Goal: Register for event/course

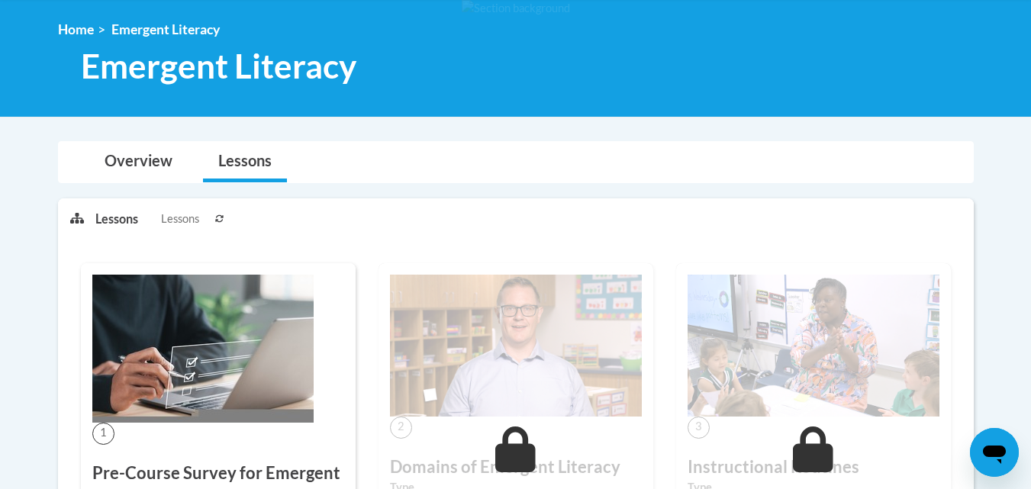
scroll to position [175, 0]
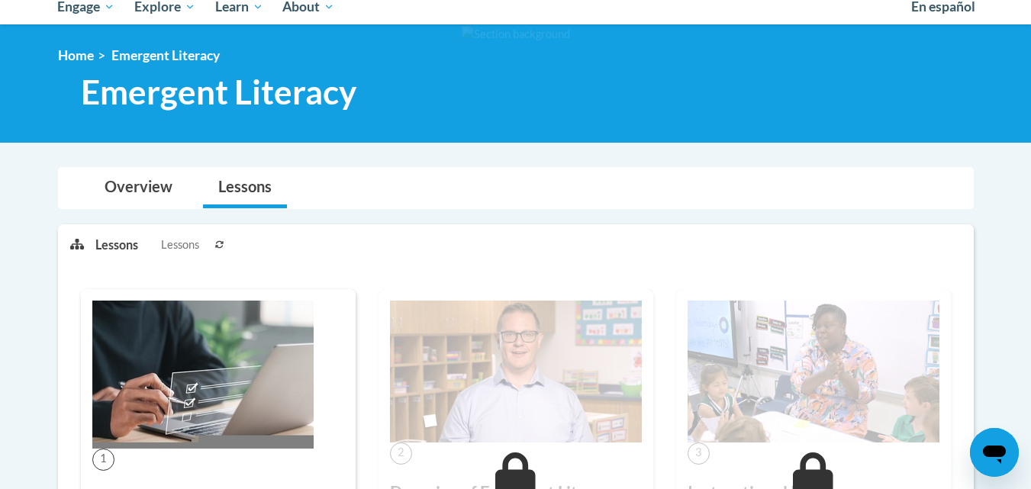
click at [188, 241] on span "Lessons" at bounding box center [180, 244] width 38 height 17
click at [218, 237] on button at bounding box center [220, 244] width 18 height 38
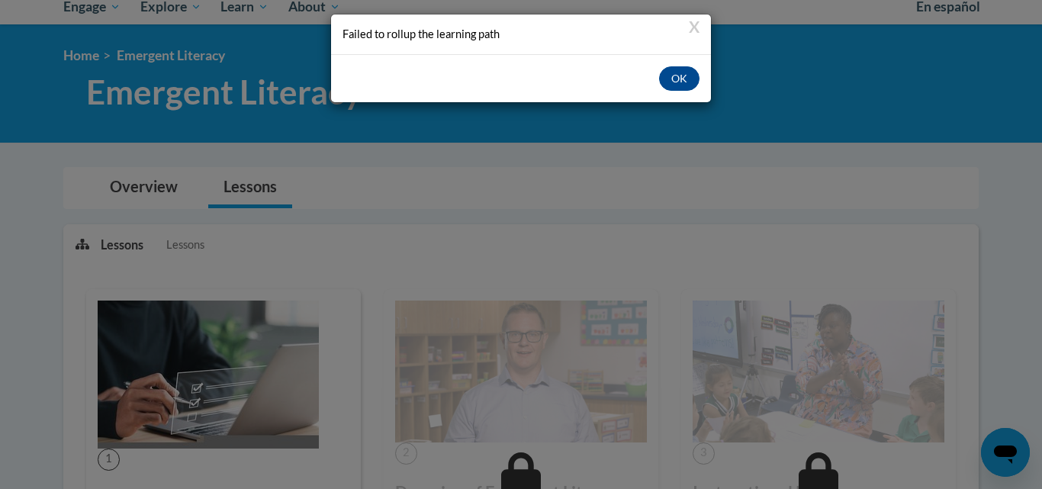
click at [687, 61] on div "OK" at bounding box center [521, 78] width 380 height 48
click at [687, 87] on button "OK" at bounding box center [679, 78] width 40 height 24
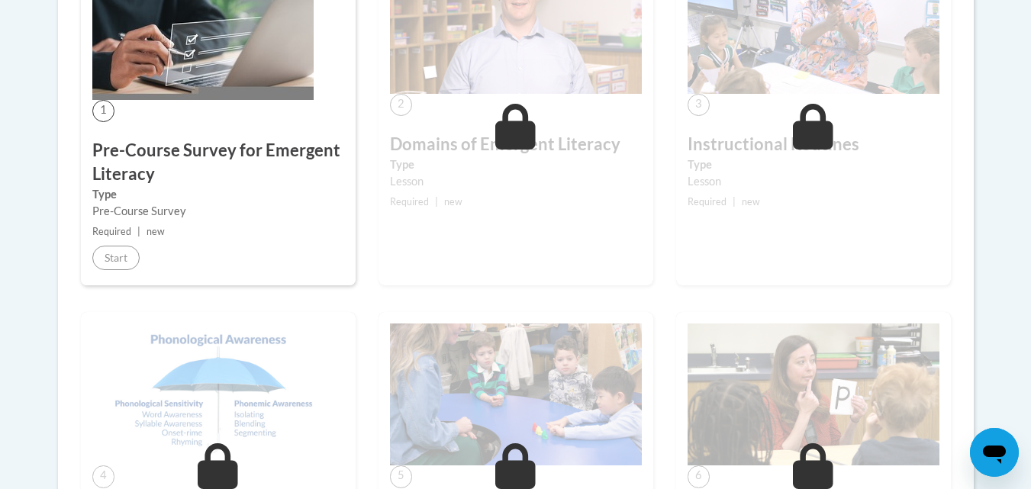
scroll to position [520, 0]
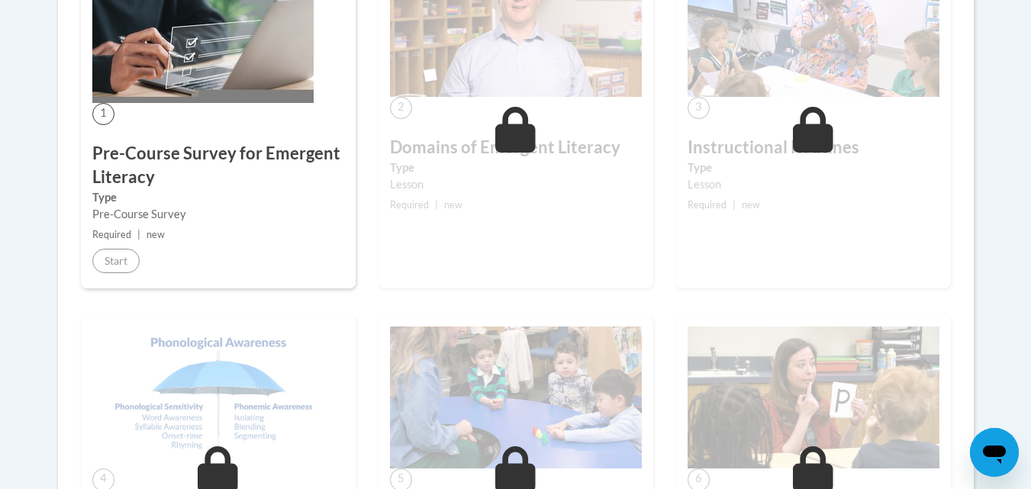
click at [132, 189] on label "Type" at bounding box center [218, 197] width 252 height 17
click at [148, 169] on h3 "Pre-Course Survey for Emergent Literacy" at bounding box center [218, 165] width 252 height 47
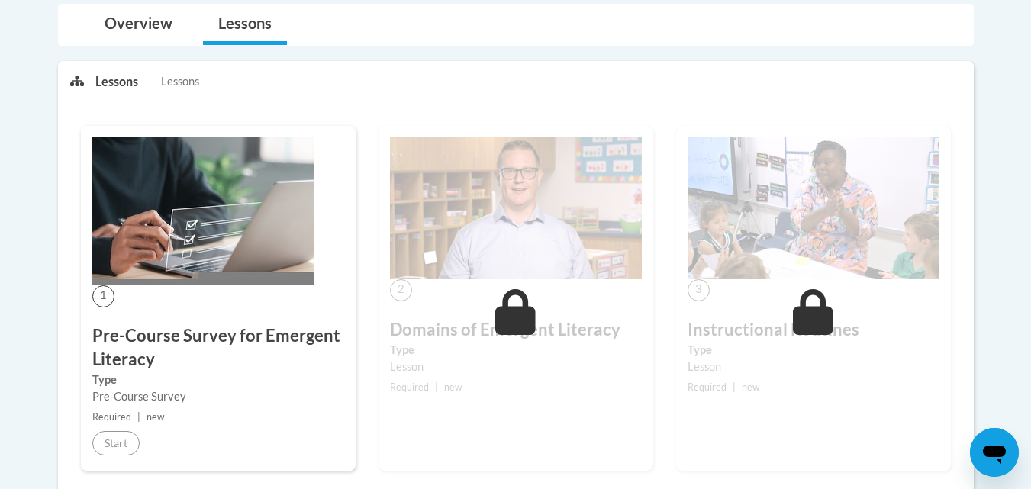
scroll to position [385, 0]
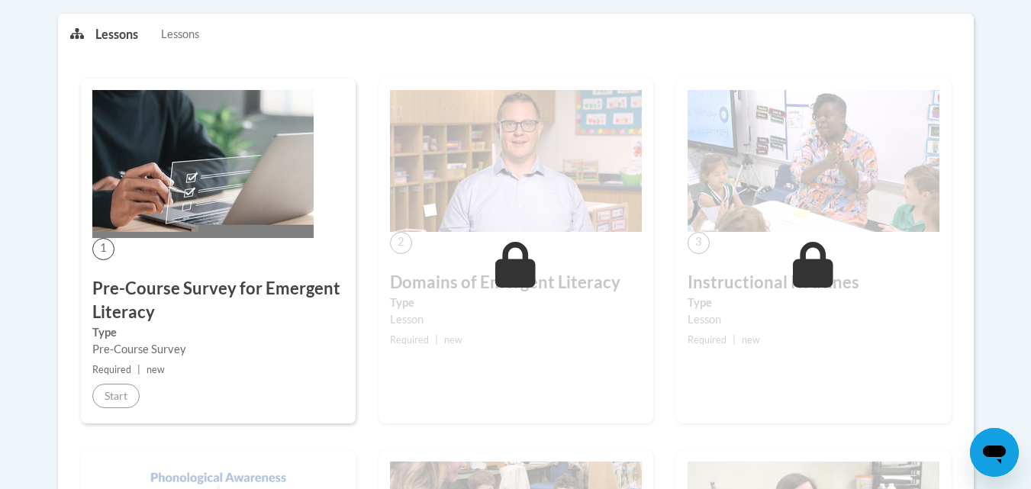
click at [490, 258] on div "2 Domains of Emergent Literacy Type Lesson Required | new Start Details Feedback" at bounding box center [515, 251] width 275 height 345
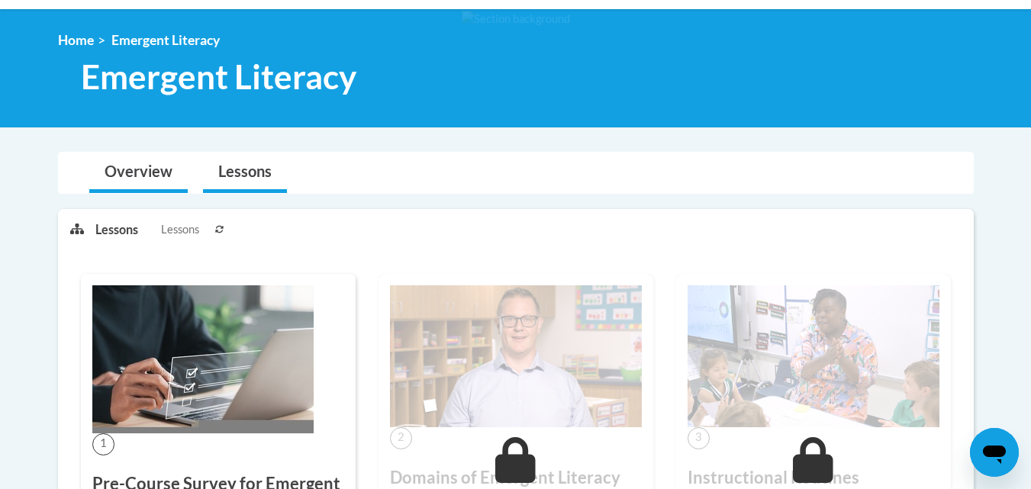
scroll to position [76, 0]
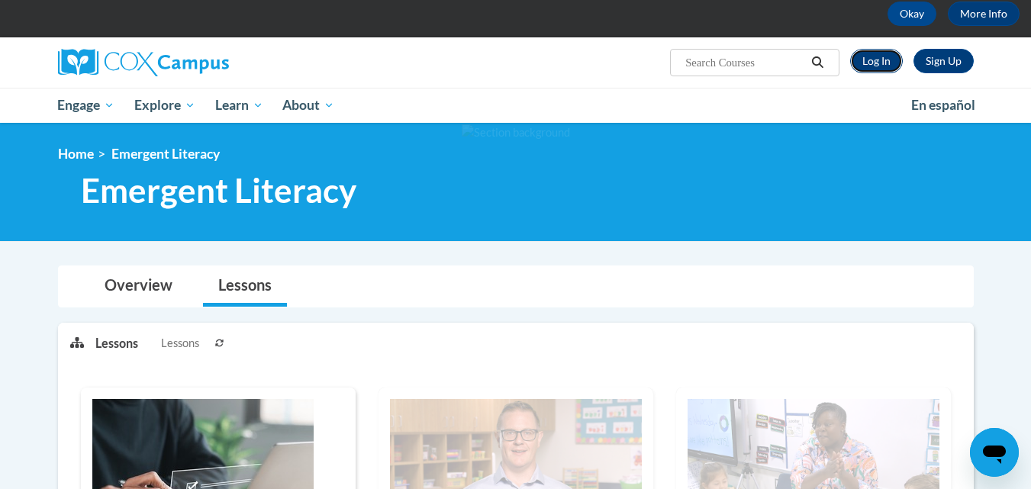
click at [870, 56] on link "Log In" at bounding box center [876, 61] width 53 height 24
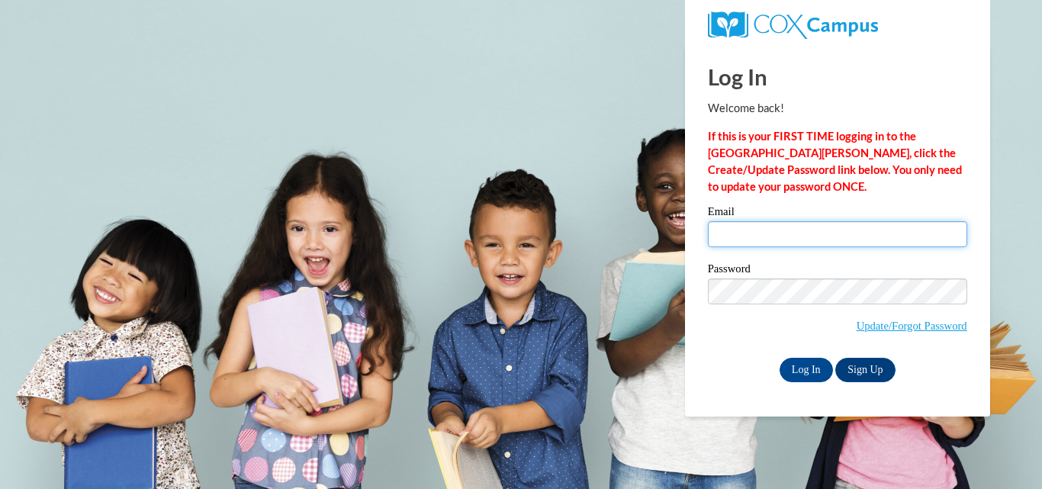
click at [782, 227] on input "Email" at bounding box center [837, 234] width 259 height 26
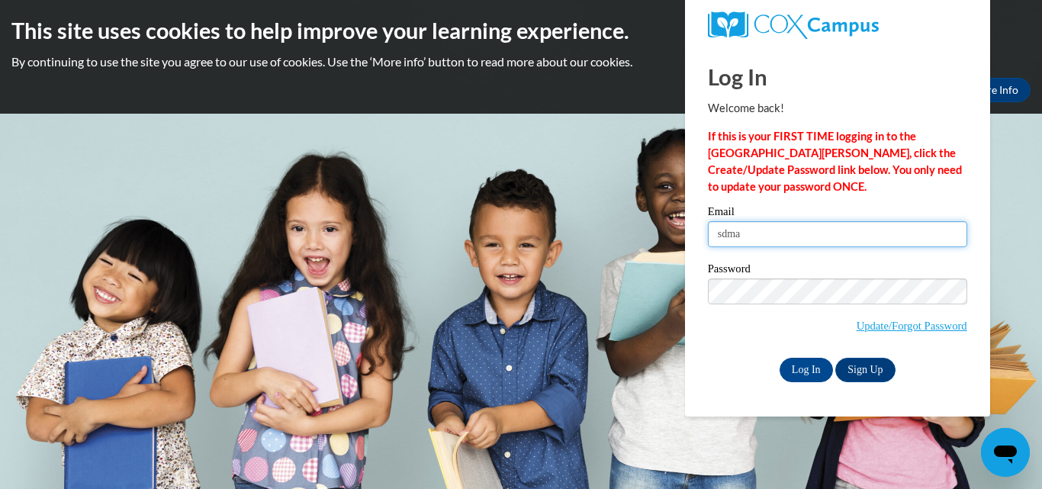
type input "sdmaynard@yhc.edu"
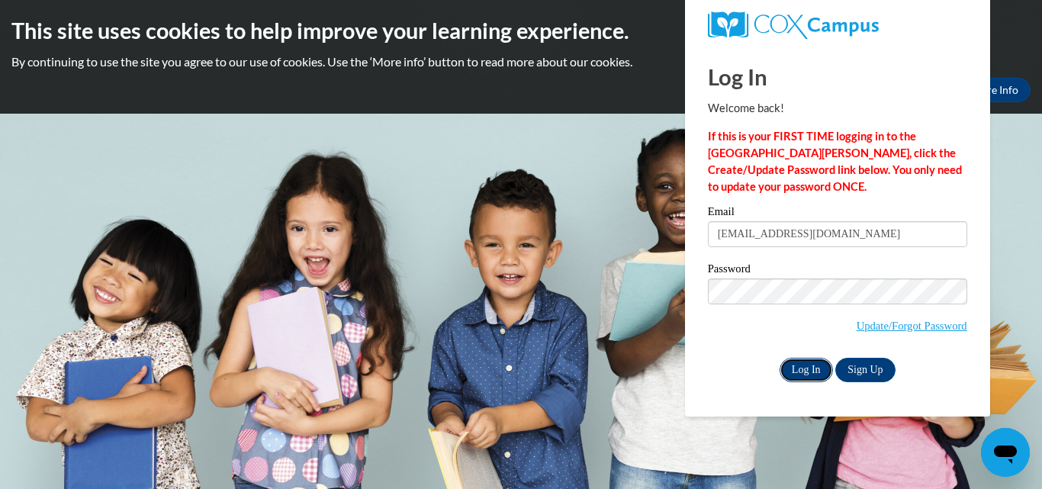
click at [815, 377] on input "Log In" at bounding box center [806, 370] width 53 height 24
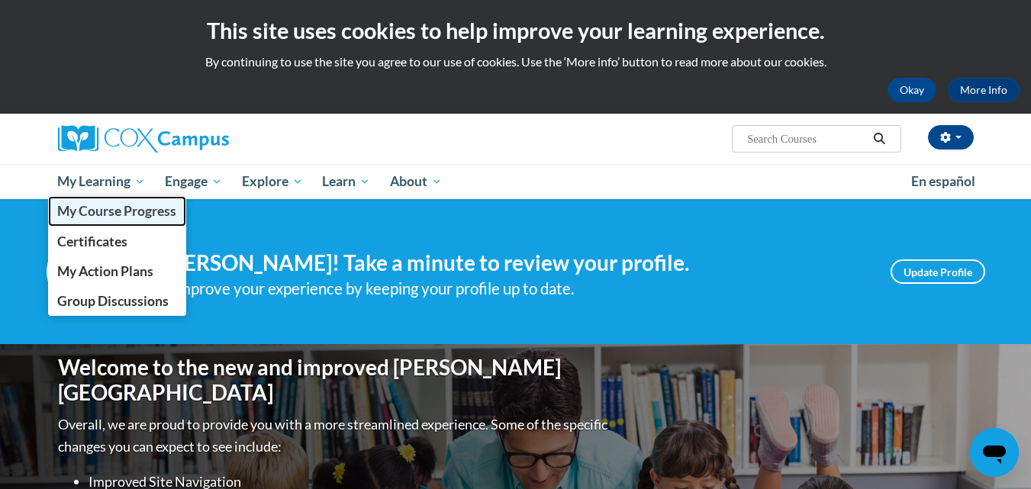
click at [117, 201] on link "My Course Progress" at bounding box center [117, 211] width 139 height 30
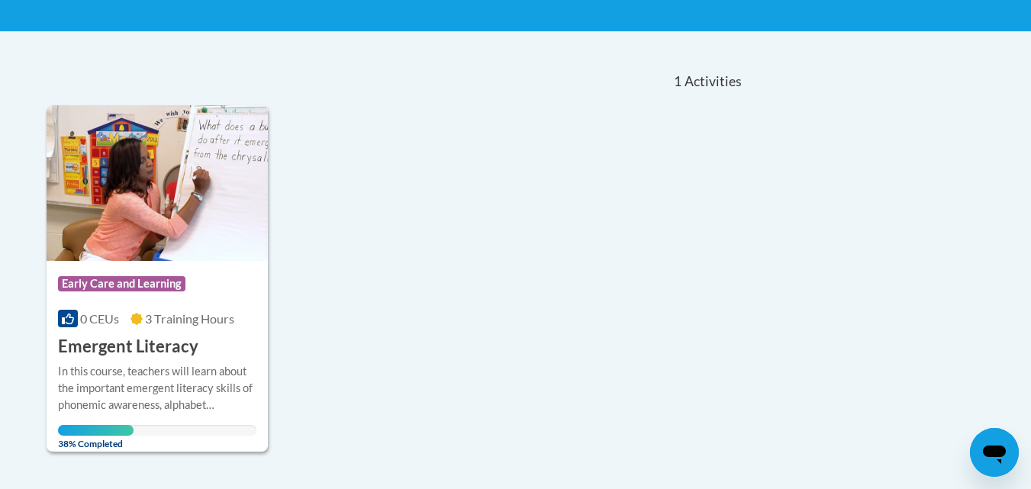
scroll to position [290, 0]
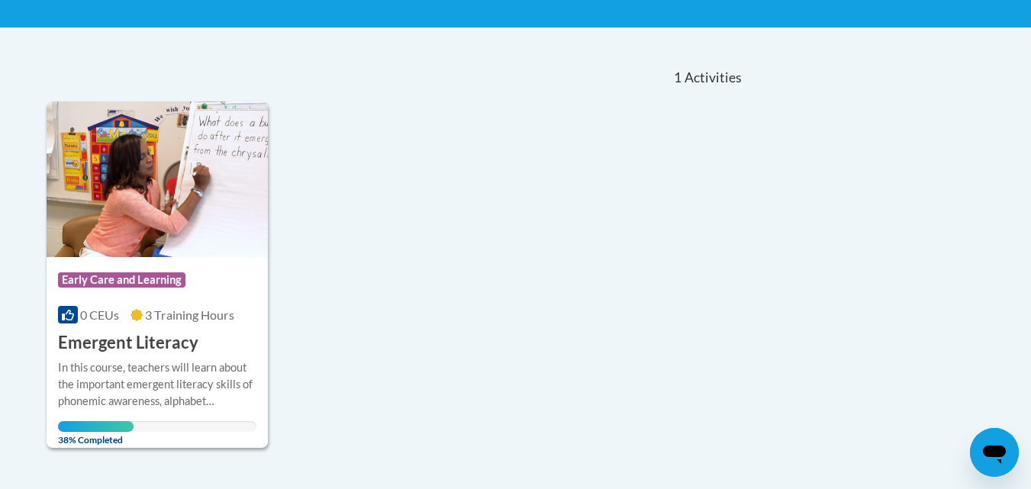
click at [33, 304] on body "This site uses cookies to help improve your learning experience. By continuing …" at bounding box center [515, 259] width 1031 height 1099
click at [105, 335] on h3 "Emergent Literacy" at bounding box center [128, 343] width 140 height 24
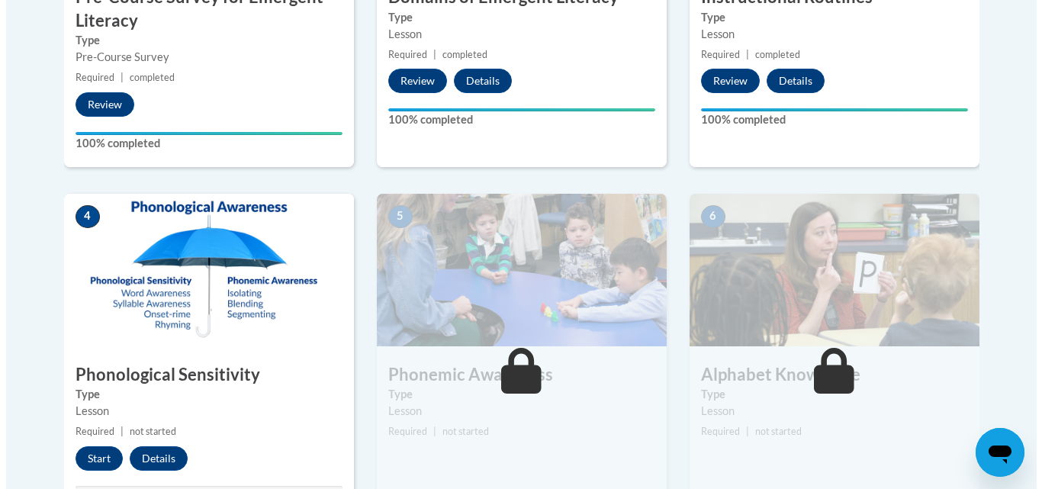
scroll to position [728, 0]
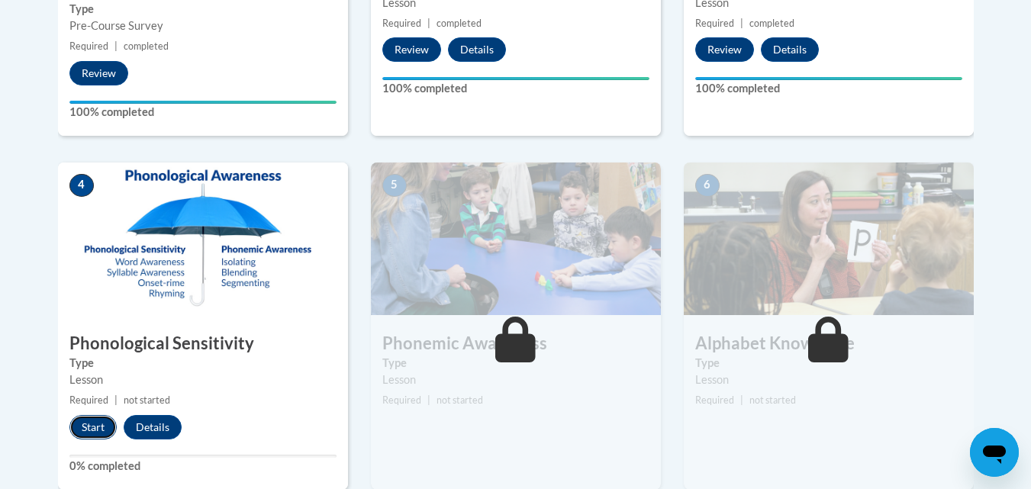
click at [80, 436] on button "Start" at bounding box center [92, 427] width 47 height 24
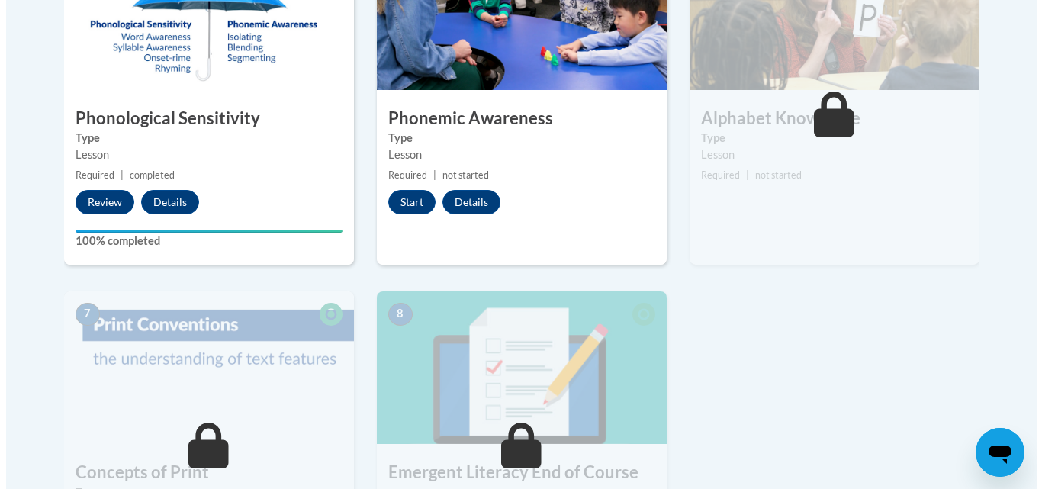
scroll to position [946, 0]
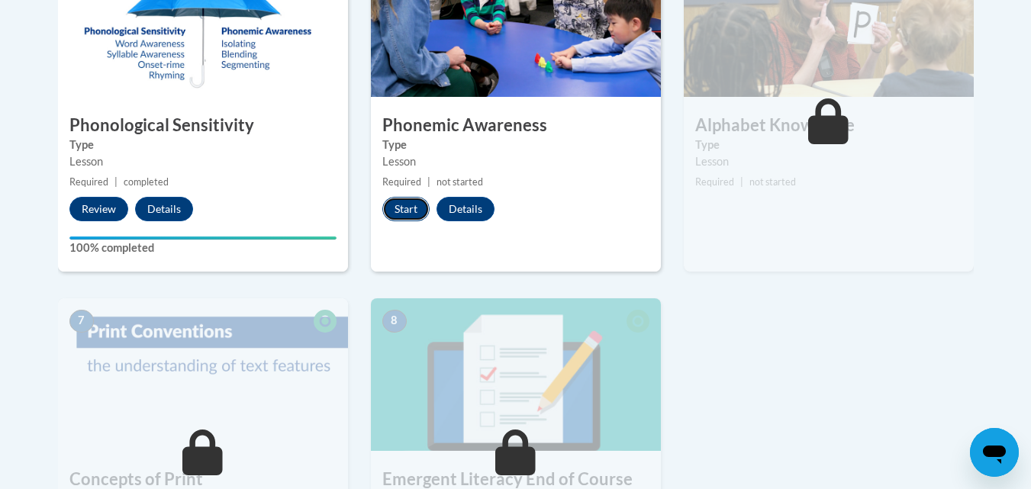
click at [410, 217] on button "Start" at bounding box center [405, 209] width 47 height 24
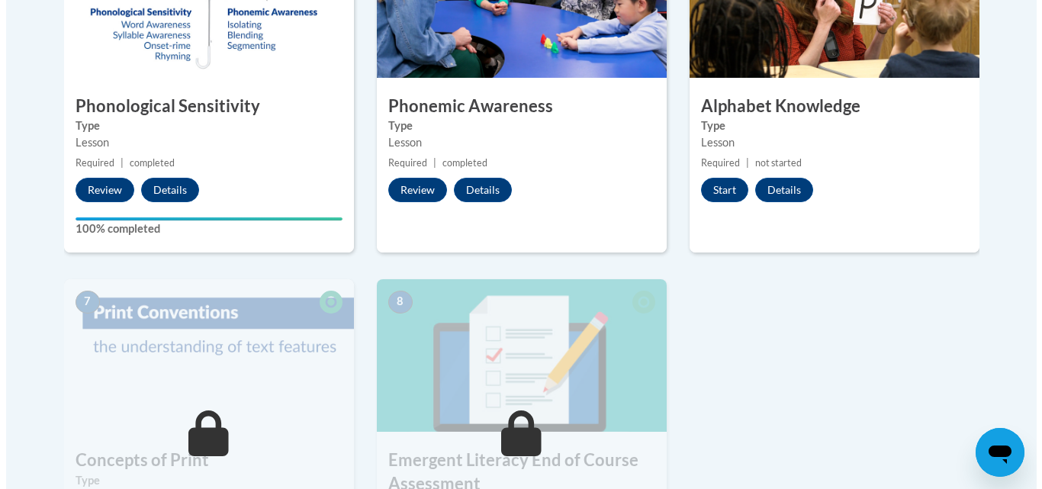
scroll to position [968, 0]
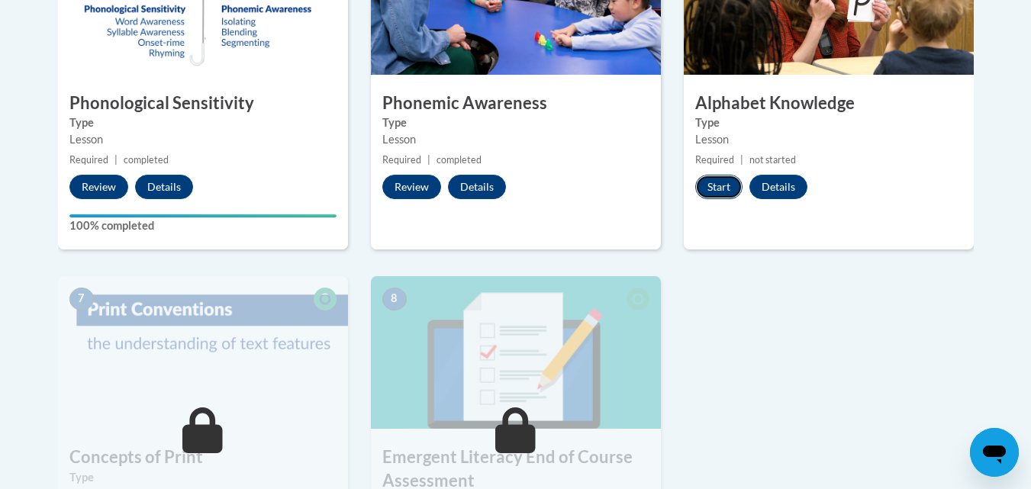
click at [730, 176] on button "Start" at bounding box center [718, 187] width 47 height 24
